Goal: Find specific page/section

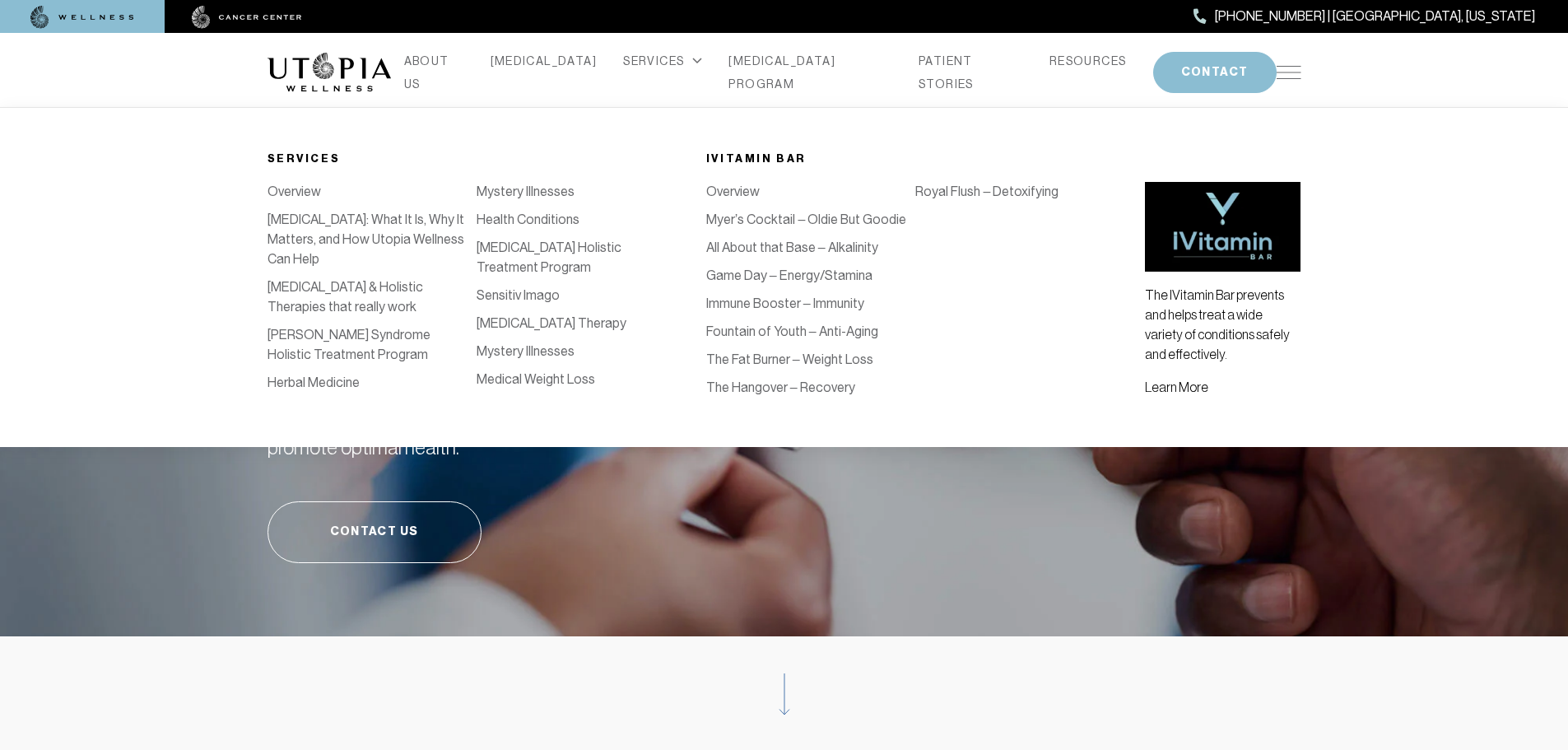
click at [647, 69] on div "SERVICES" at bounding box center [663, 60] width 79 height 23
click at [1215, 233] on img at bounding box center [1222, 227] width 155 height 90
click at [825, 303] on link "Immune Booster – Immunity" at bounding box center [784, 303] width 158 height 16
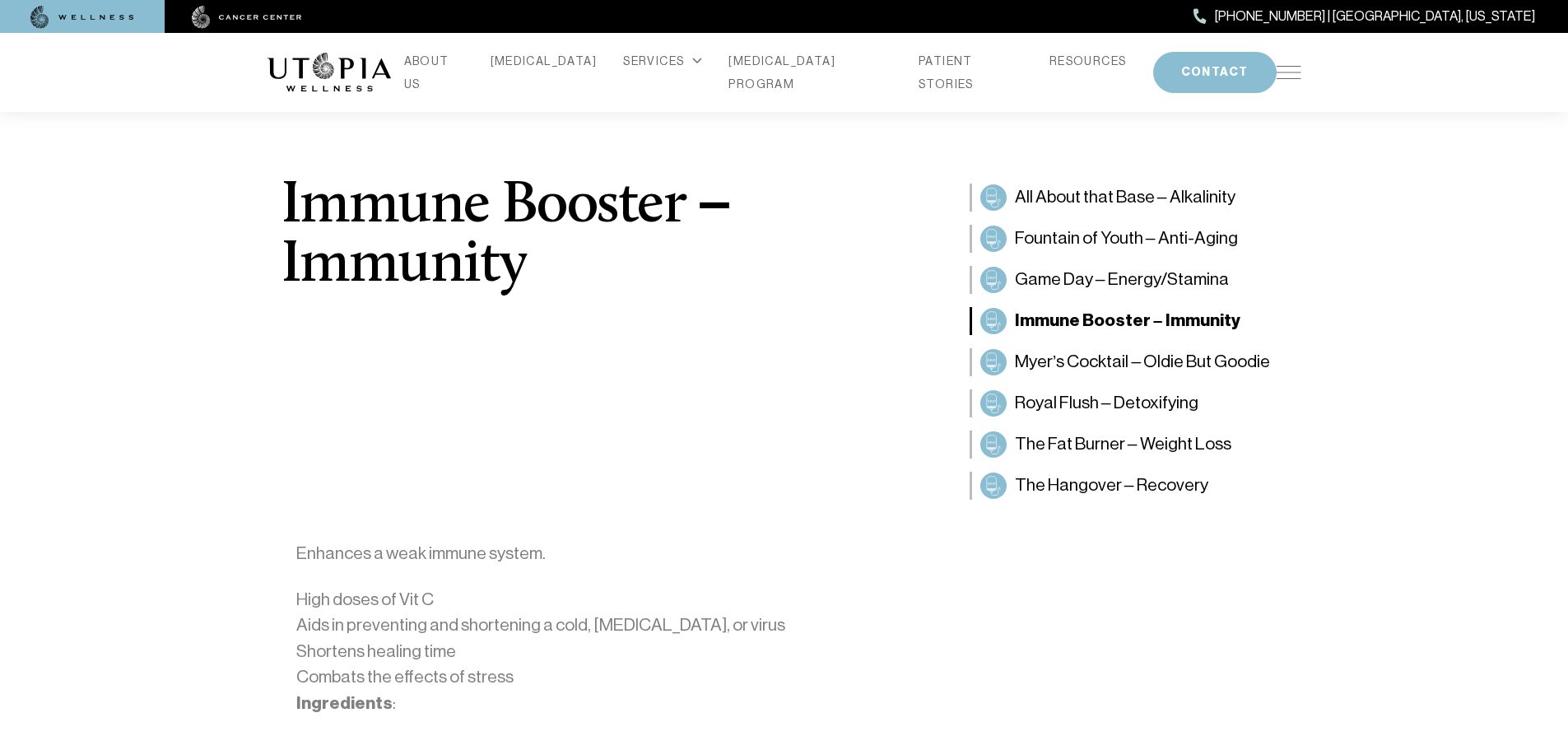
click at [1295, 72] on img at bounding box center [1289, 72] width 25 height 13
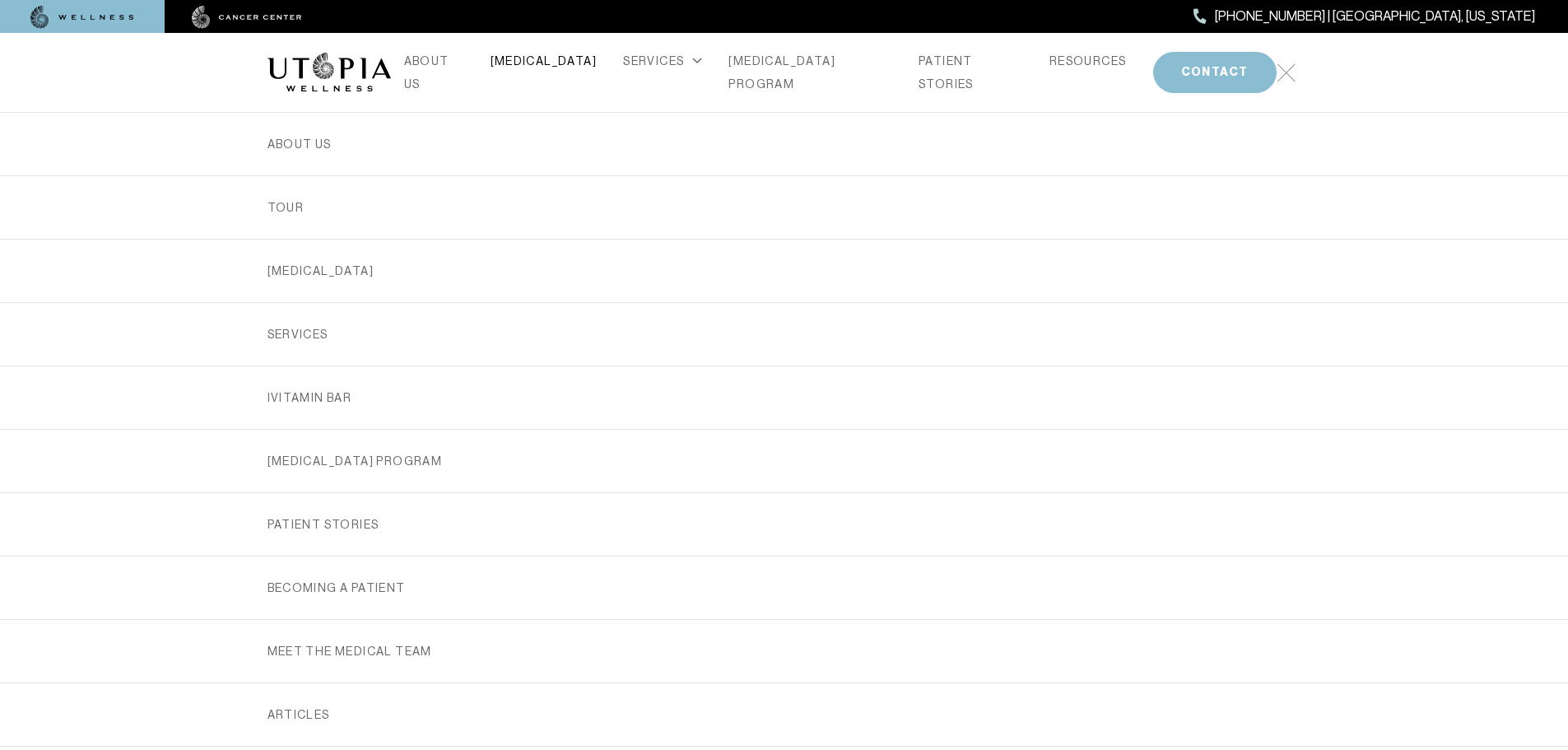
click at [552, 72] on link "[MEDICAL_DATA]" at bounding box center [544, 60] width 107 height 23
